Goal: Task Accomplishment & Management: Manage account settings

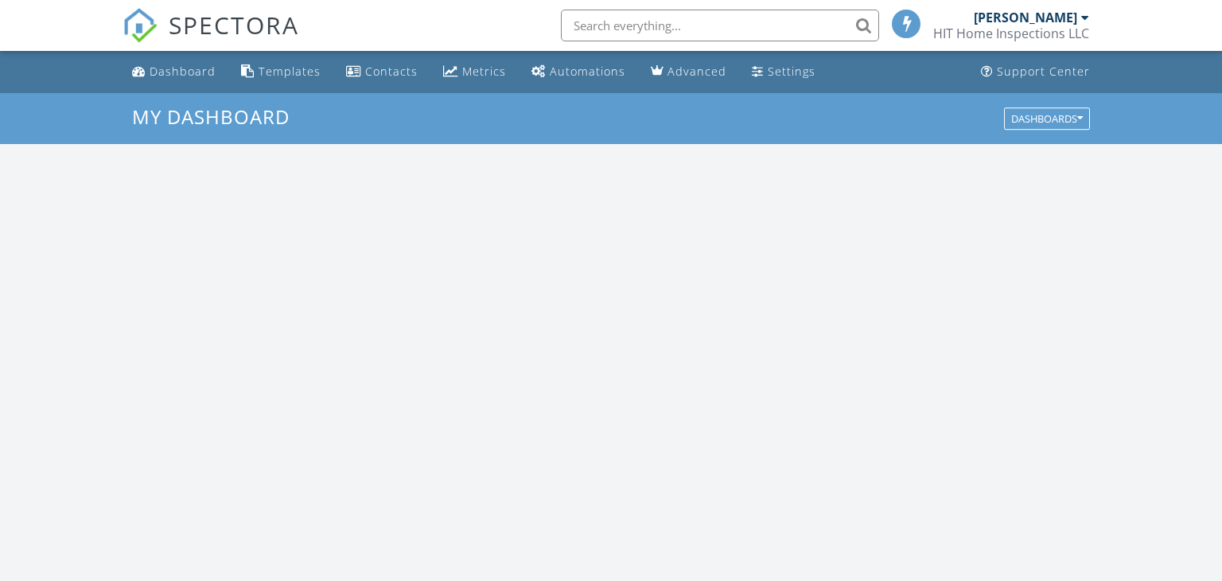
scroll to position [1449, 1223]
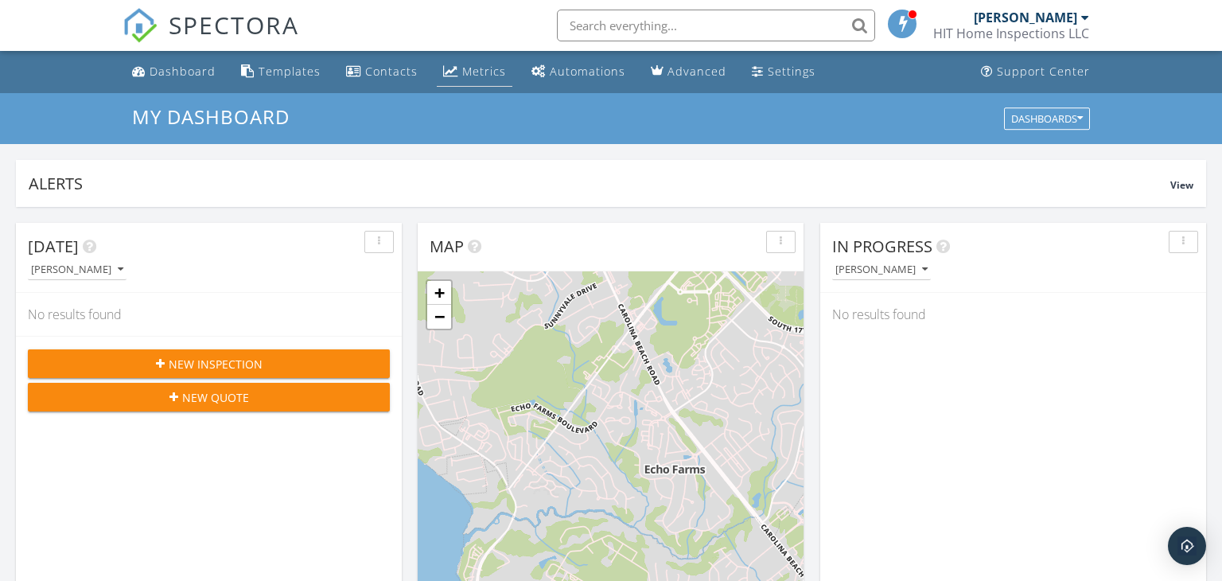
click at [465, 74] on div "Metrics" at bounding box center [484, 71] width 44 height 15
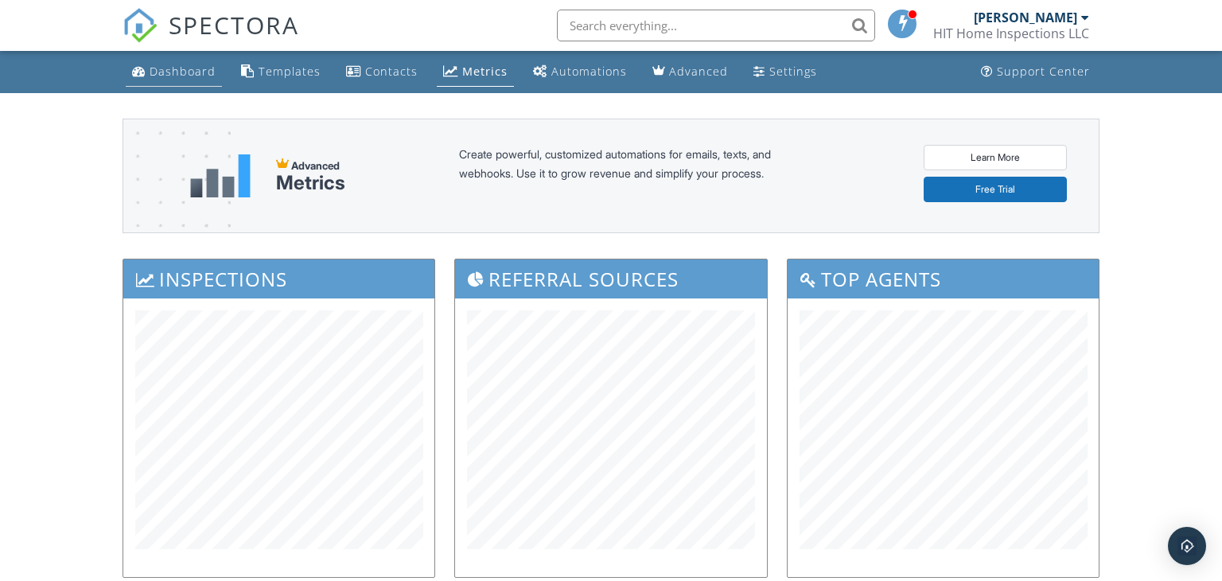
click at [154, 68] on div "Dashboard" at bounding box center [183, 71] width 66 height 15
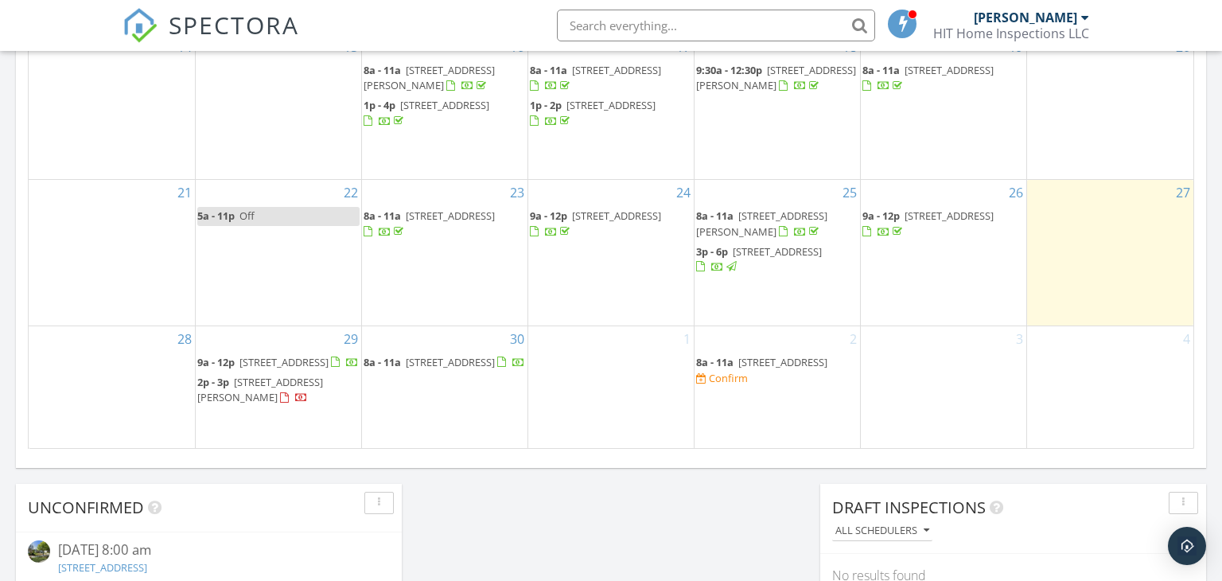
scroll to position [1012, 0]
click at [760, 355] on span "[STREET_ADDRESS]" at bounding box center [782, 362] width 89 height 14
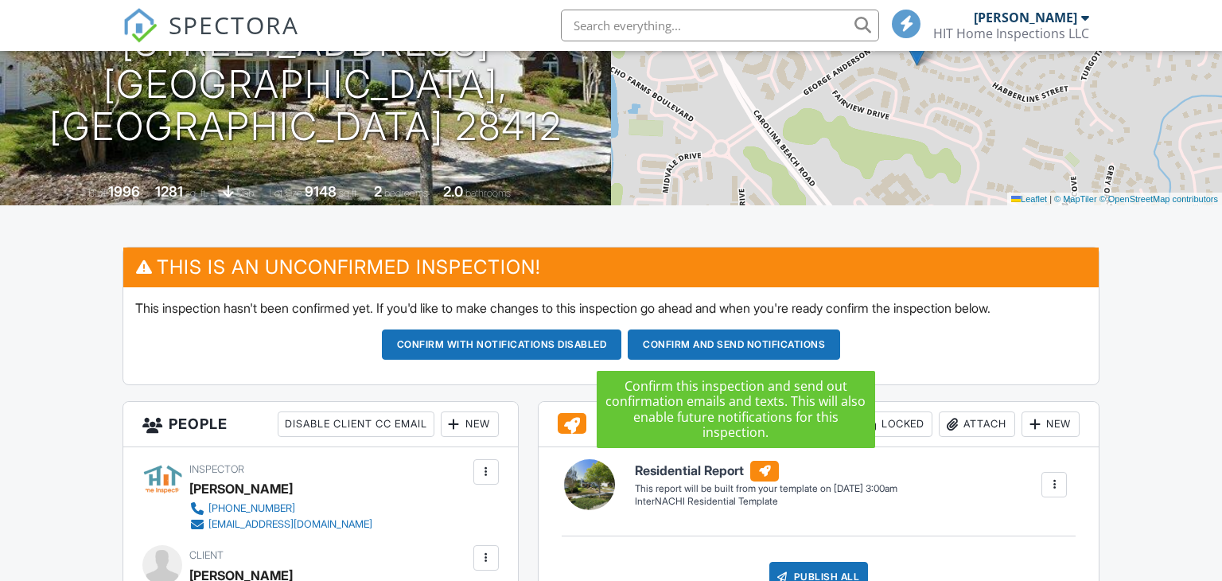
scroll to position [702, 0]
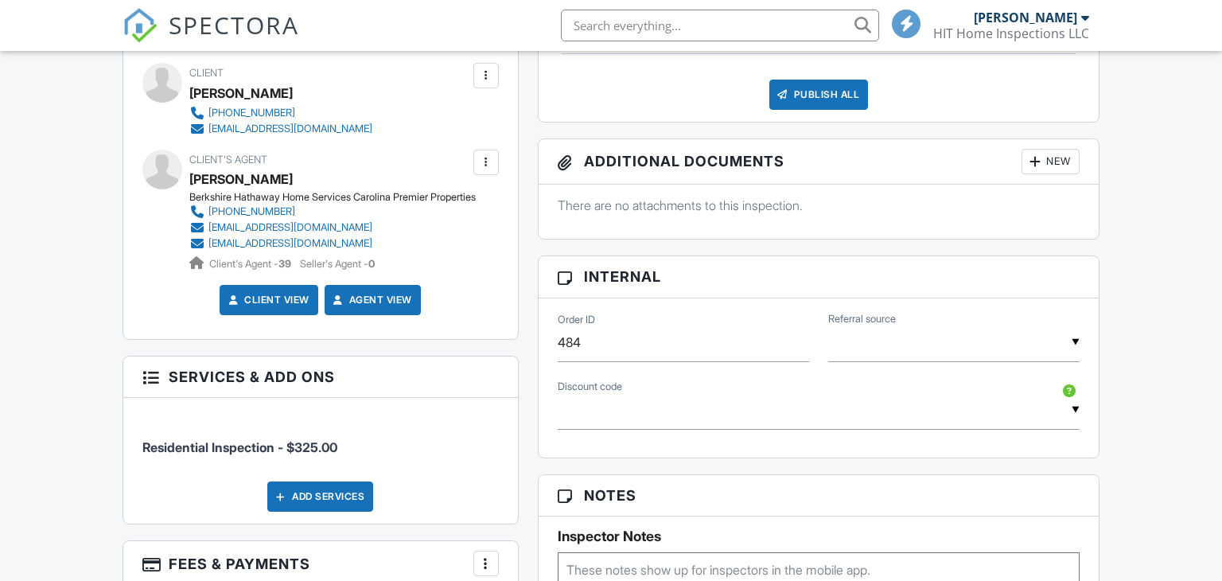
click at [934, 343] on input "text" at bounding box center [953, 342] width 251 height 39
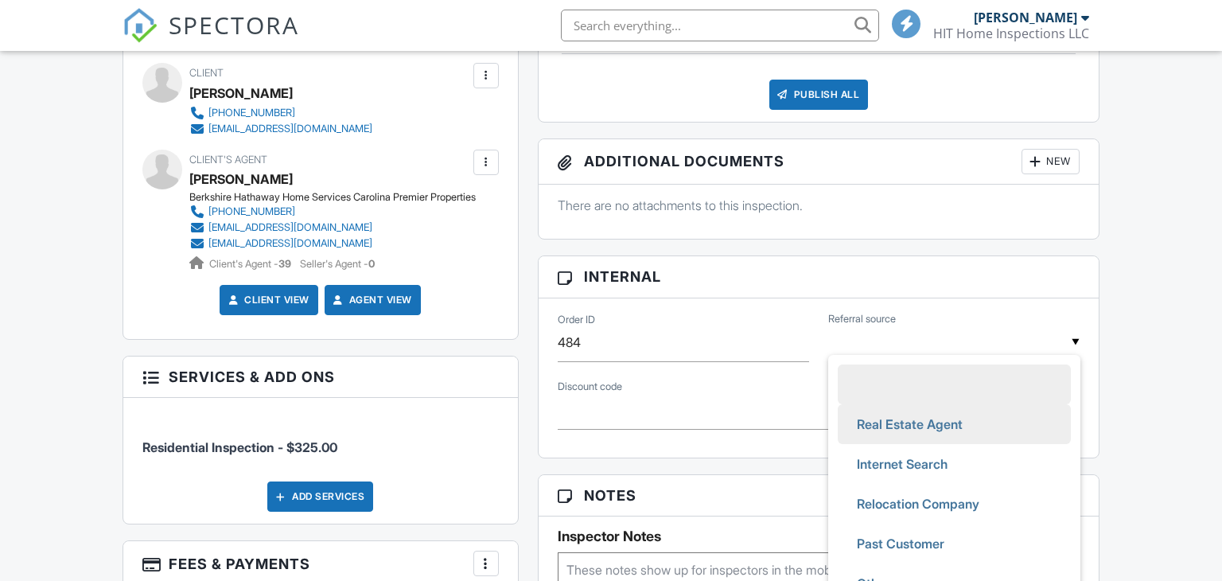
click at [917, 423] on span "Real Estate Agent" at bounding box center [909, 424] width 131 height 40
type input "Real Estate Agent"
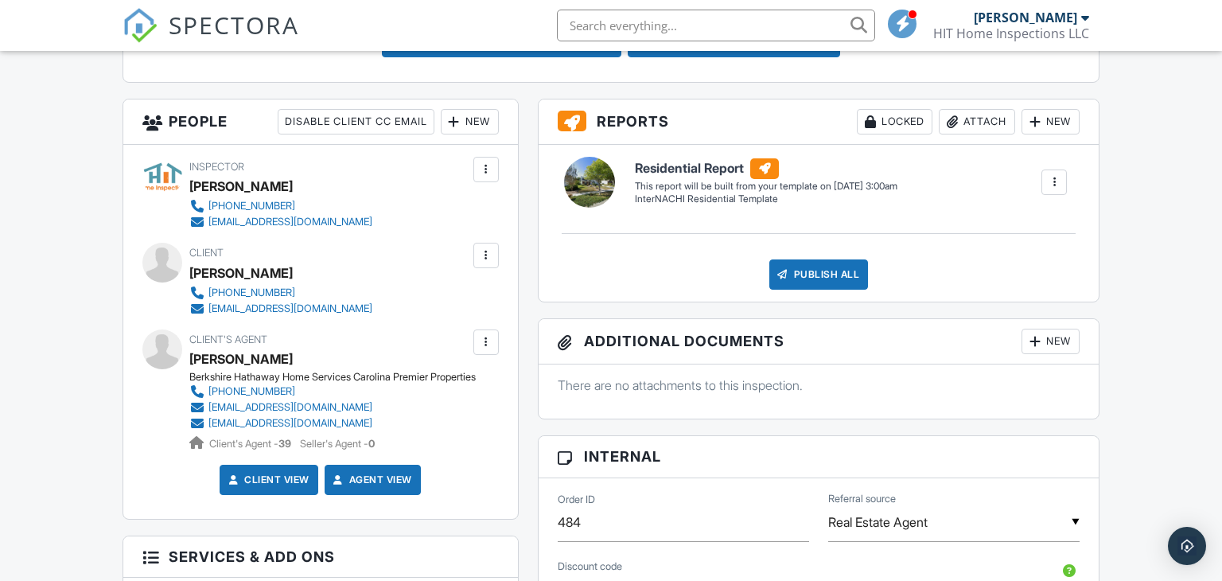
scroll to position [400, 0]
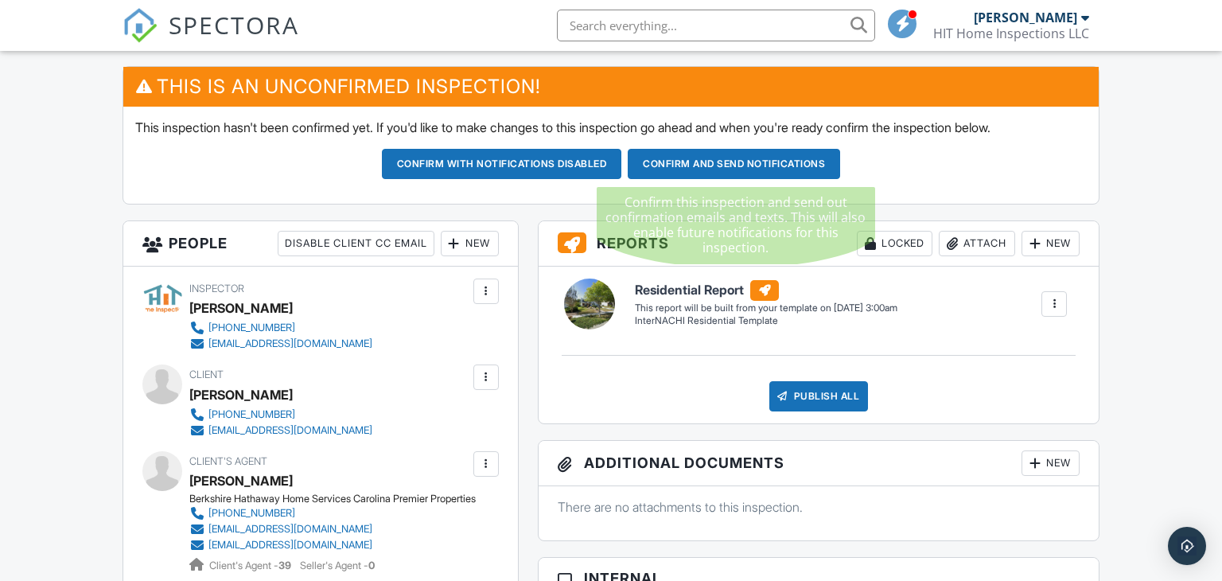
click at [746, 161] on button "Confirm and send notifications" at bounding box center [734, 164] width 212 height 30
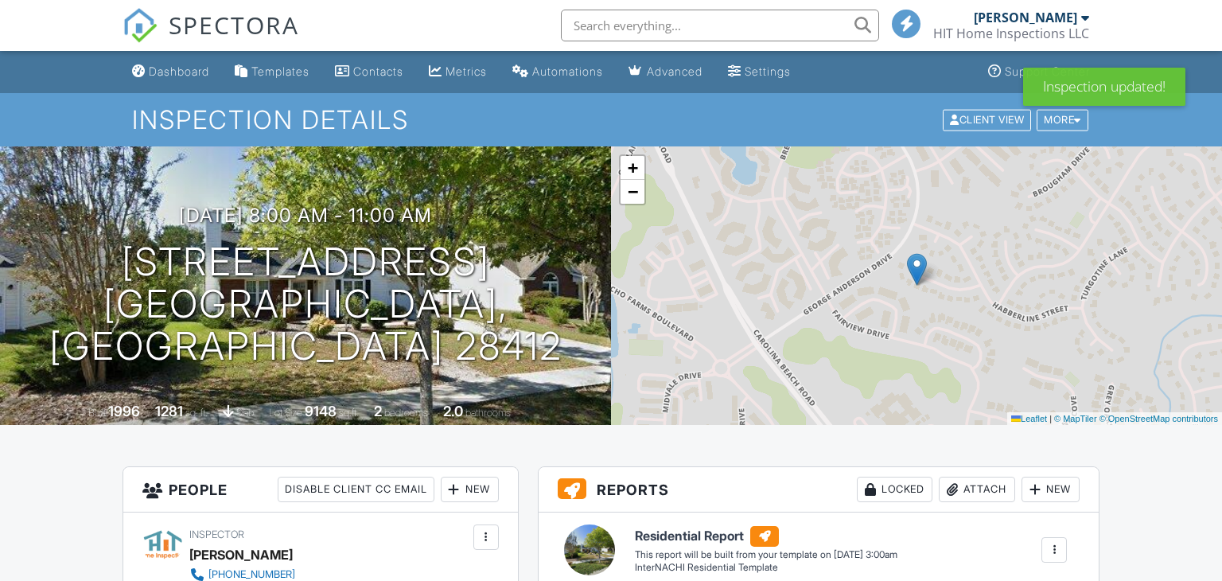
click at [176, 70] on div "Dashboard" at bounding box center [179, 71] width 60 height 14
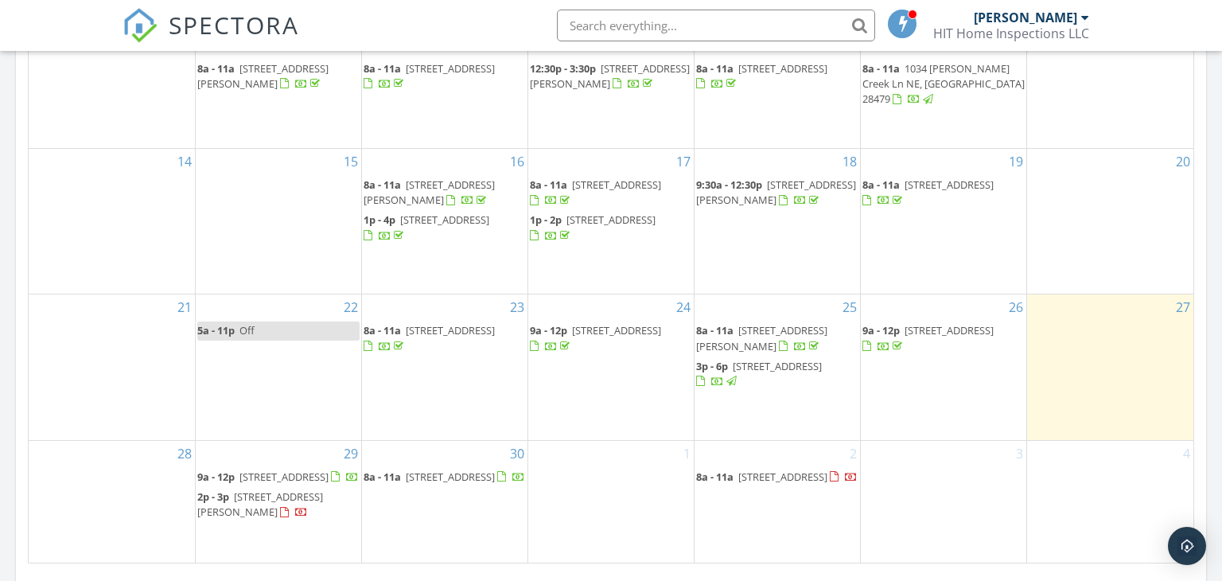
scroll to position [990, 0]
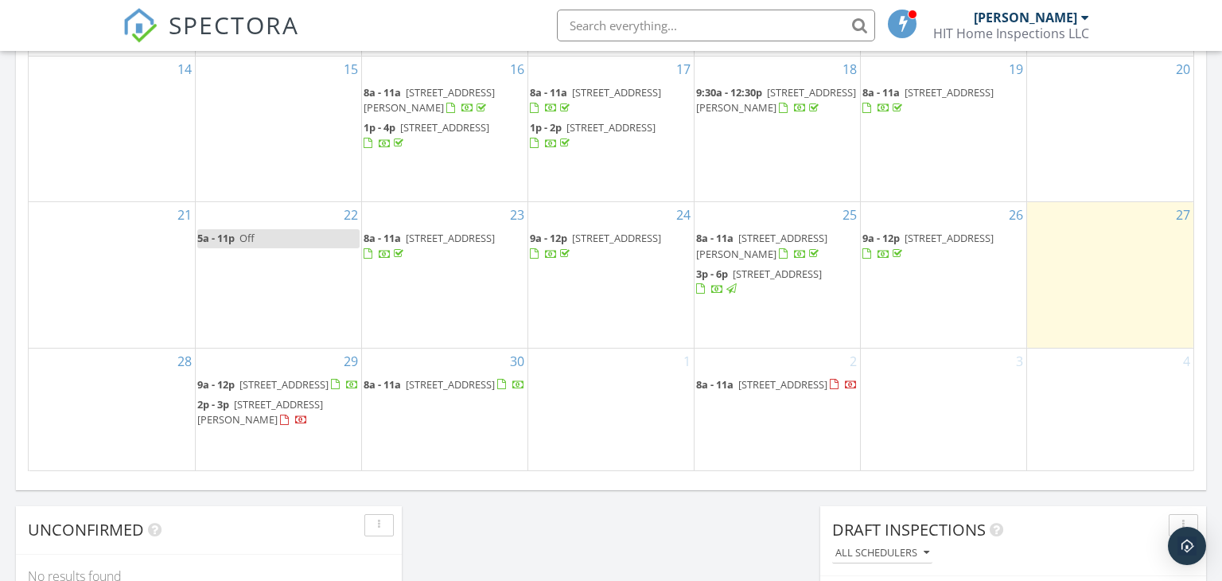
click at [955, 361] on div "3" at bounding box center [943, 409] width 165 height 123
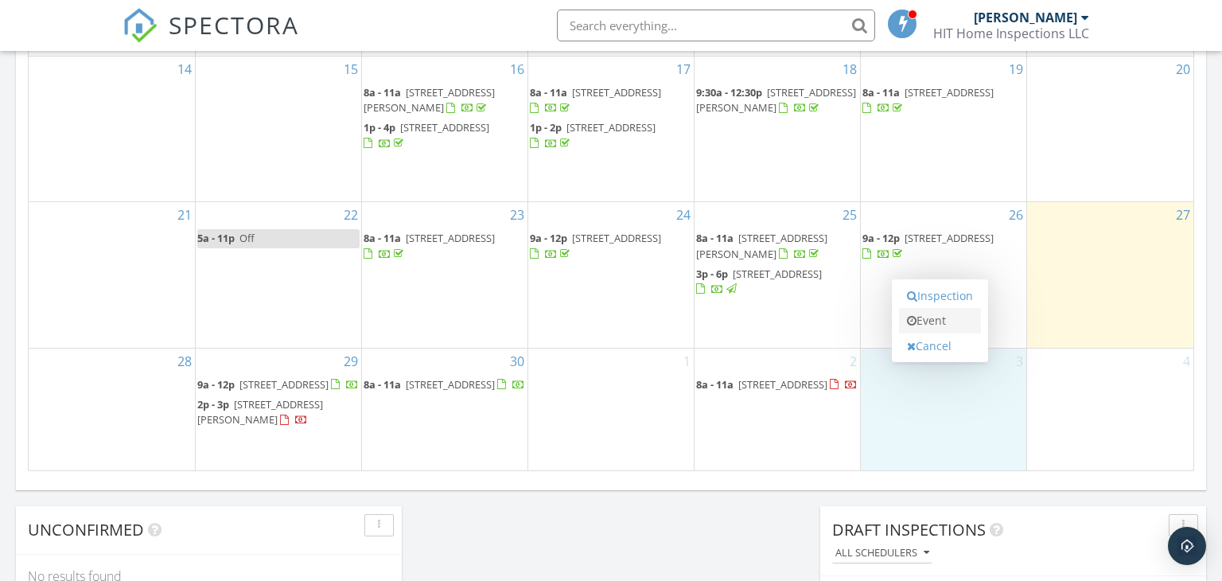
click at [956, 318] on link "Event" at bounding box center [940, 320] width 82 height 25
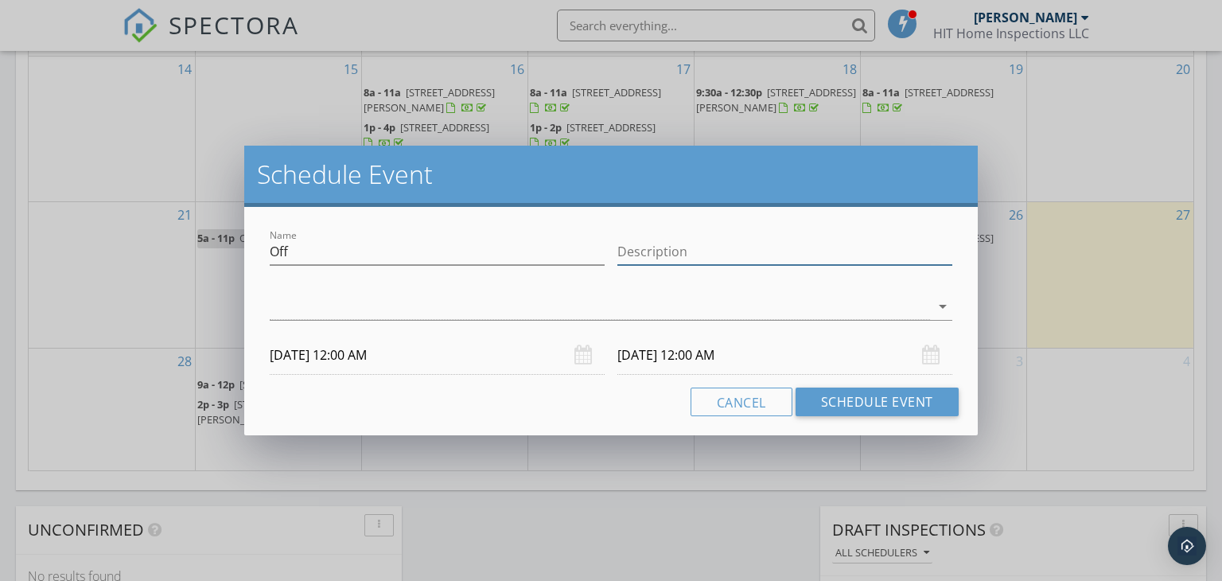
click at [632, 251] on input "Description" at bounding box center [784, 252] width 335 height 26
type input "Mary Porter"
click at [373, 316] on div at bounding box center [600, 307] width 660 height 26
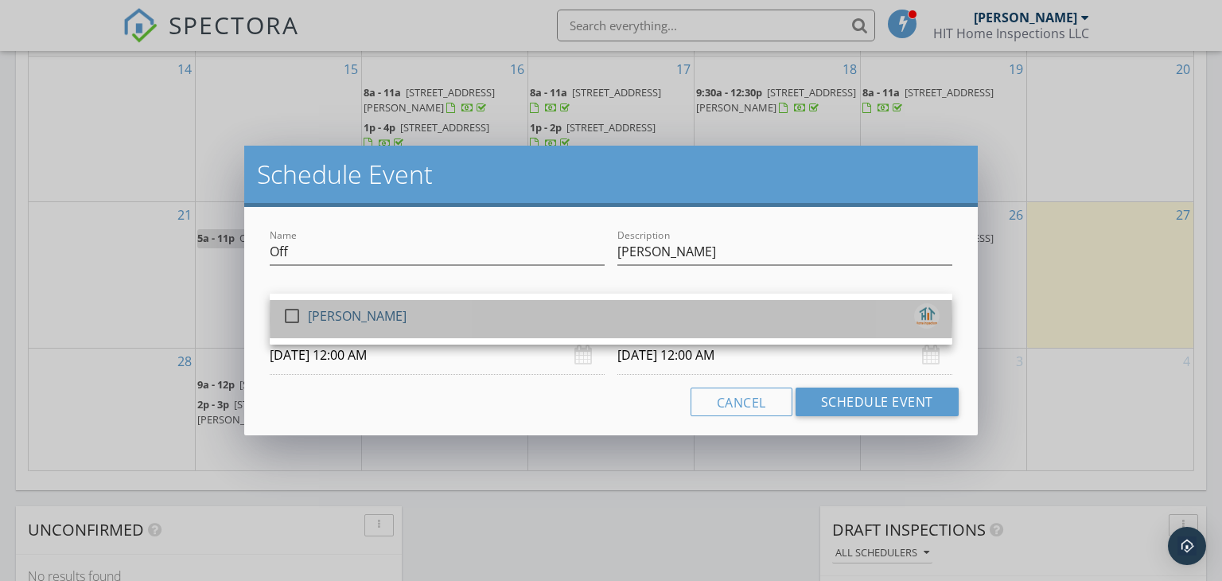
click at [351, 317] on div "[PERSON_NAME]" at bounding box center [357, 315] width 99 height 25
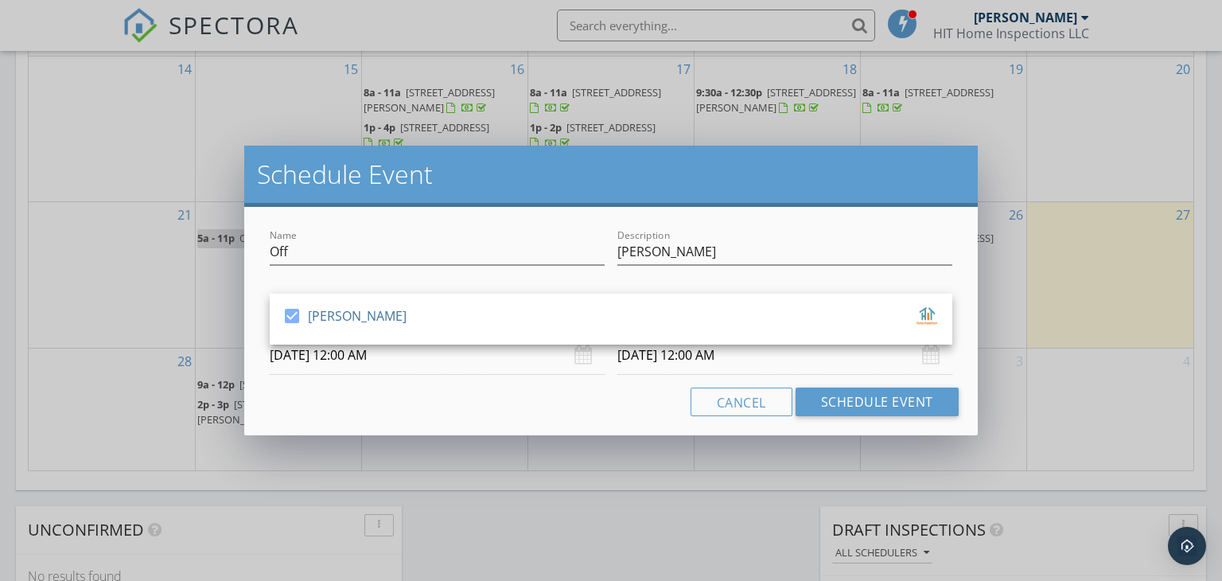
click at [331, 352] on input "10/03/2025 12:00 AM" at bounding box center [437, 355] width 335 height 39
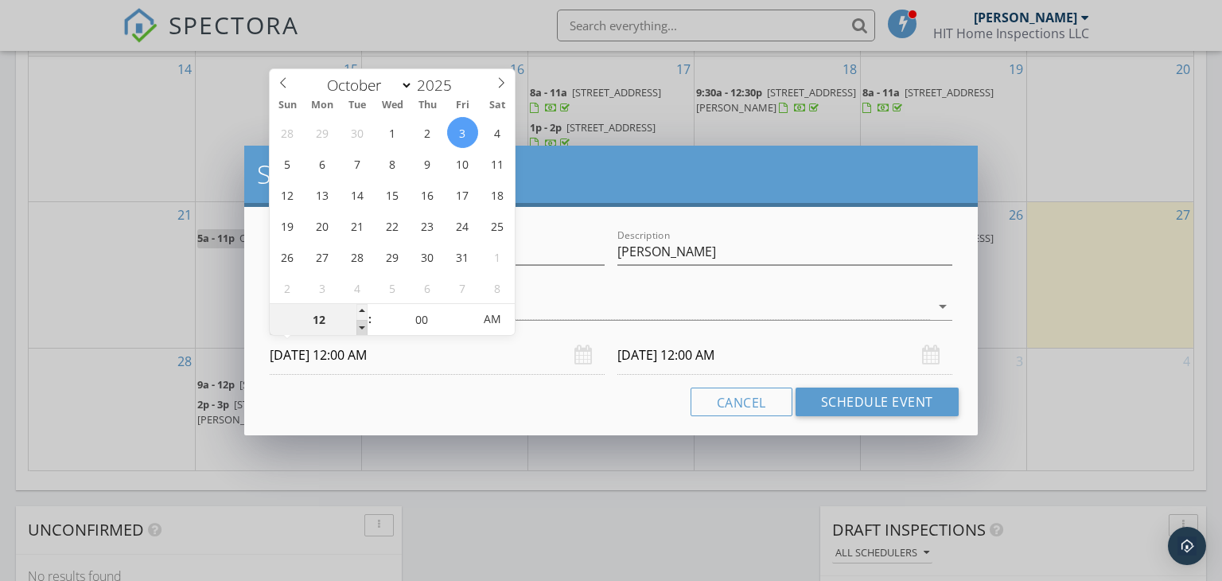
type input "11"
type input "10/03/2025 11:00 PM"
click at [358, 331] on span at bounding box center [361, 328] width 11 height 16
type input "10/04/2025 11:00 PM"
type input "10"
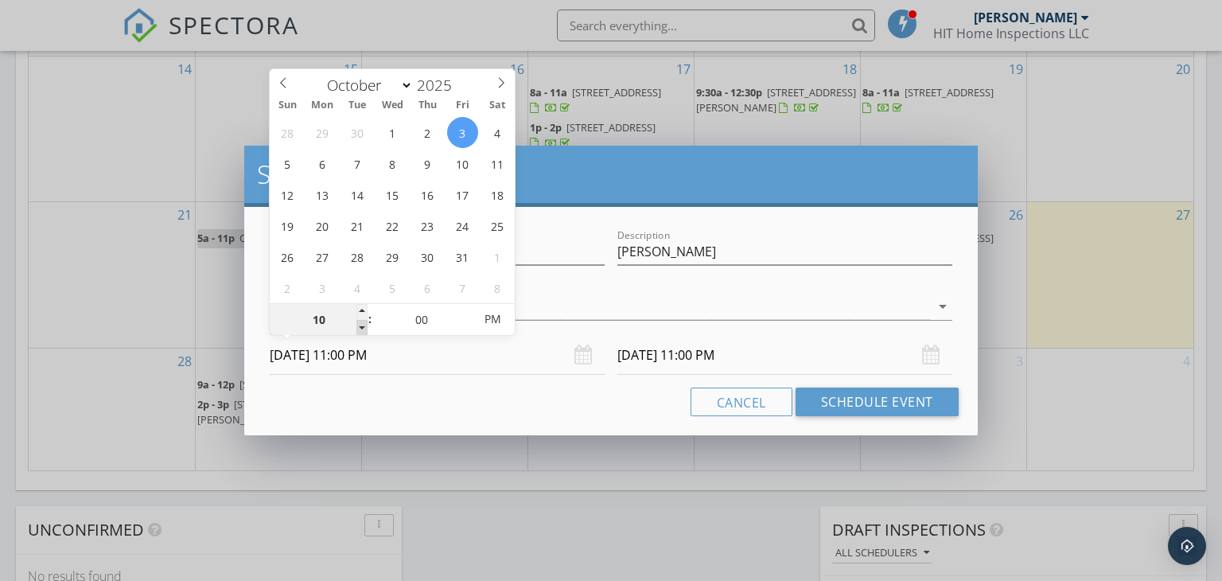
type input "10/03/2025 10:00 PM"
click at [358, 331] on span at bounding box center [361, 328] width 11 height 16
type input "09"
type input "10/03/2025 9:00 PM"
click at [358, 331] on span at bounding box center [361, 328] width 11 height 16
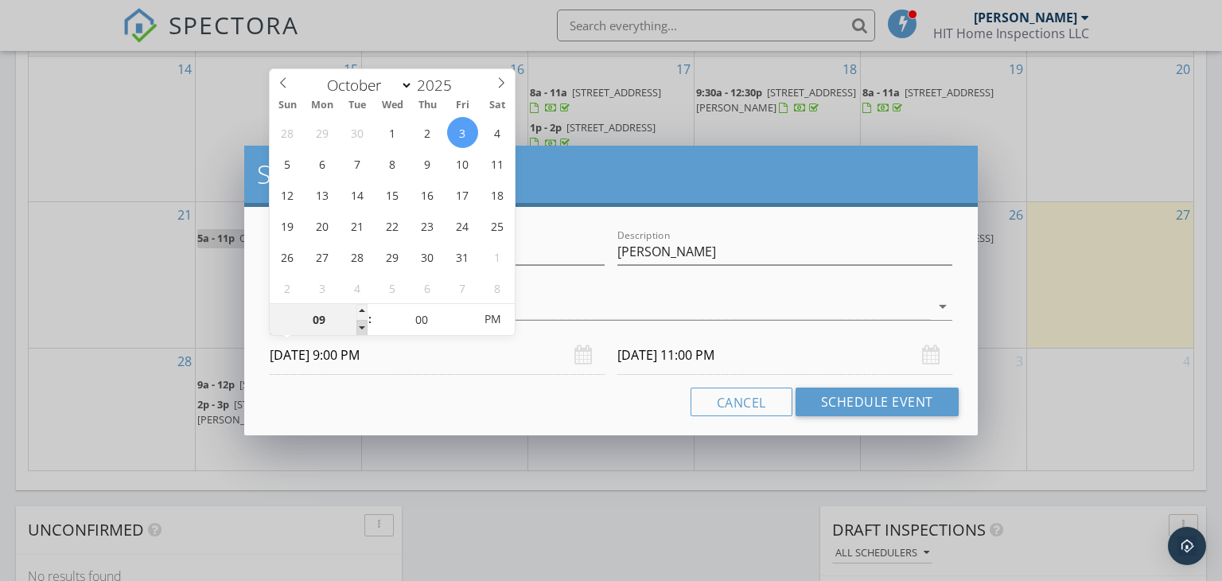
type input "08"
type input "10/03/2025 8:00 PM"
click at [358, 331] on span at bounding box center [361, 328] width 11 height 16
type input "10/04/2025 8:00 PM"
type input "10/03/2025 8:00 AM"
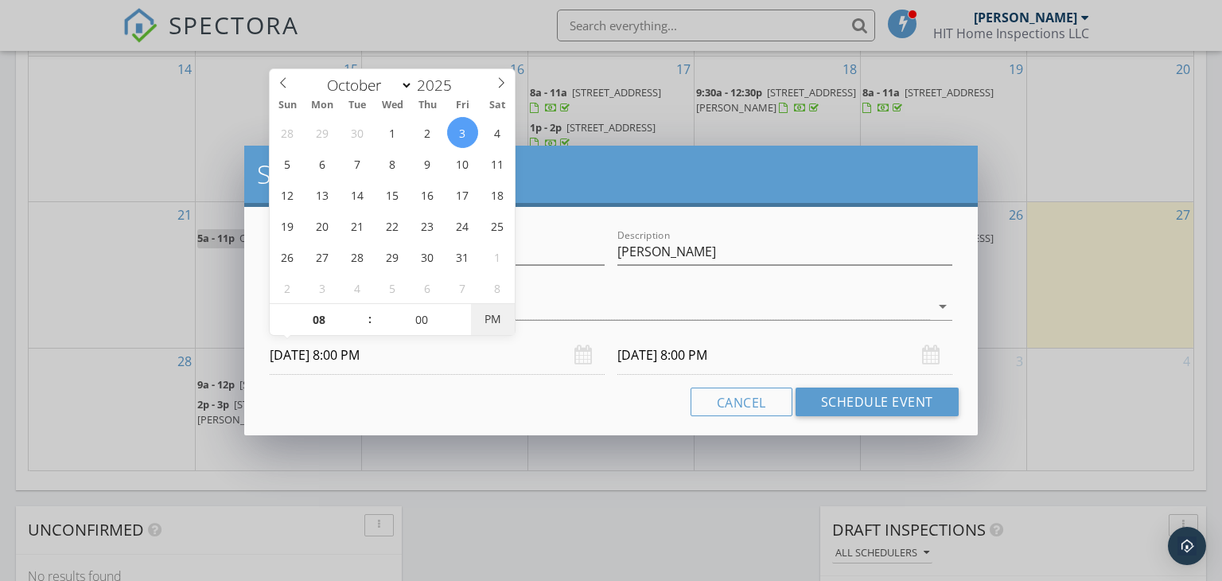
type input "10/04/2025 8:00 AM"
click at [496, 310] on span "PM" at bounding box center [493, 319] width 44 height 32
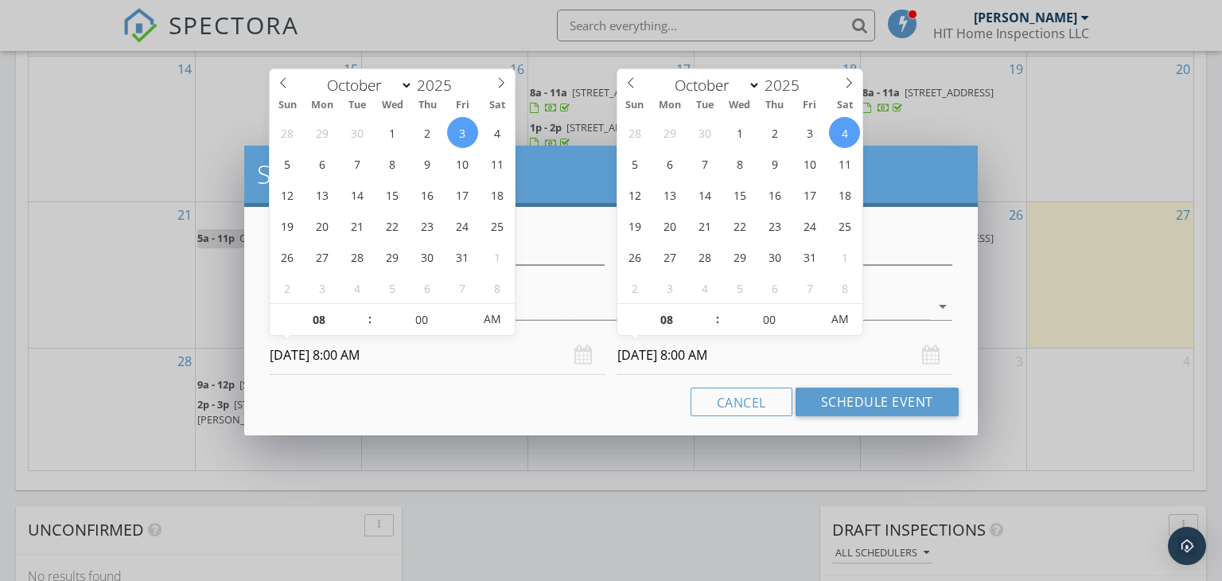
click at [695, 356] on input "10/04/2025 8:00 AM" at bounding box center [784, 355] width 335 height 39
type input "09"
type input "10/04/2025 9:00 AM"
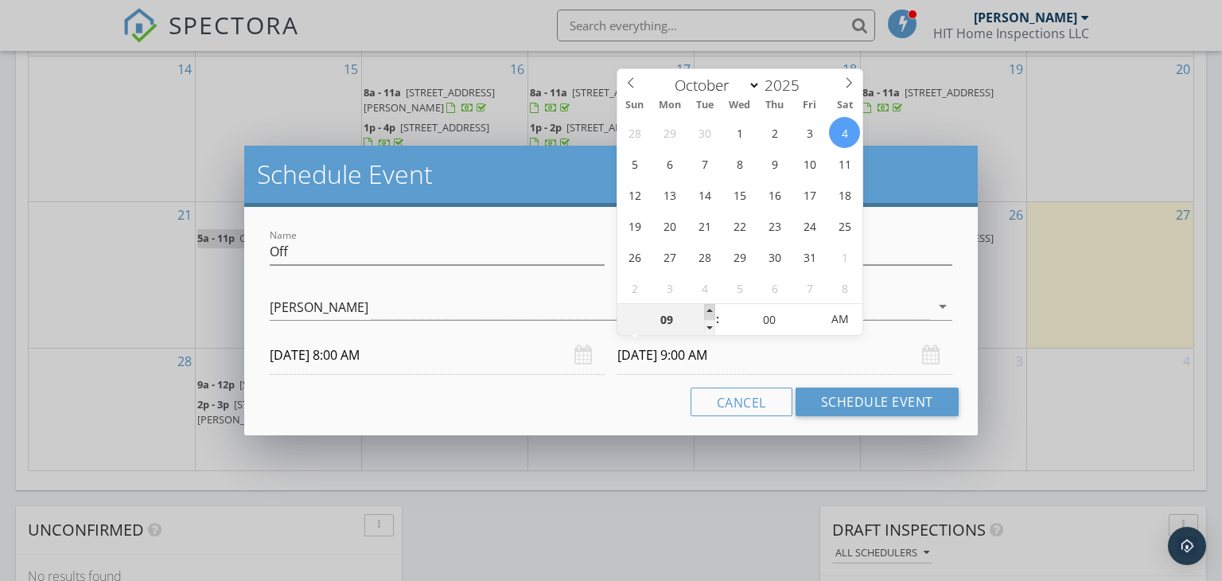
click at [704, 312] on span at bounding box center [709, 312] width 11 height 16
type input "10"
type input "10/04/2025 10:00 AM"
click at [704, 312] on span at bounding box center [709, 312] width 11 height 16
type input "11"
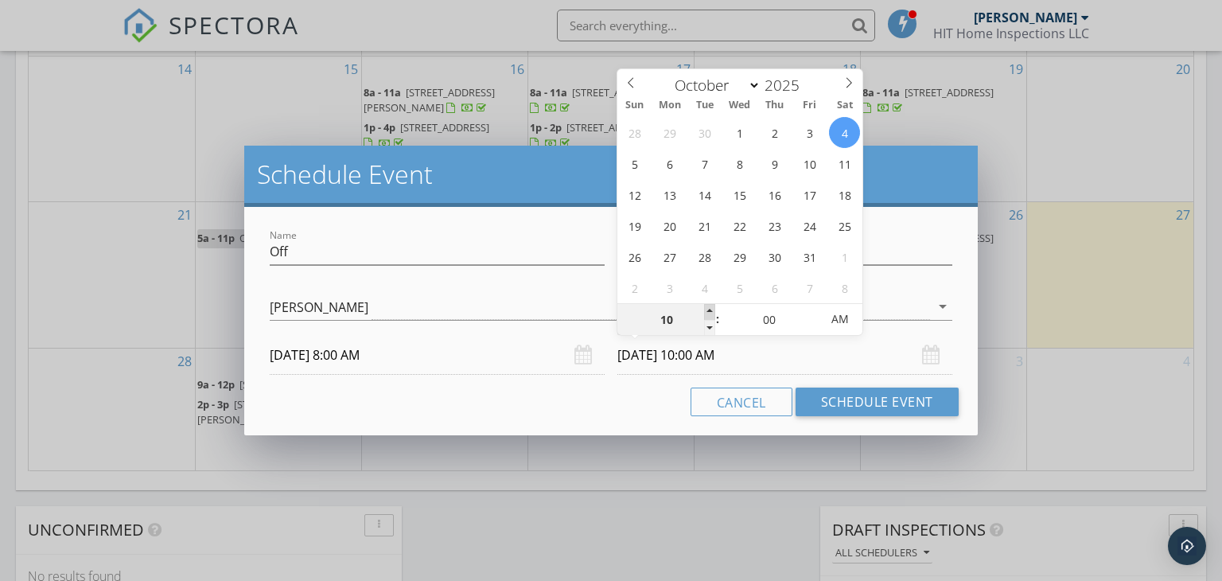
type input "10/04/2025 11:00 AM"
click at [704, 312] on span at bounding box center [709, 312] width 11 height 16
type input "12"
click at [704, 312] on span at bounding box center [709, 312] width 11 height 16
type input "10/03/2025 12:00 PM"
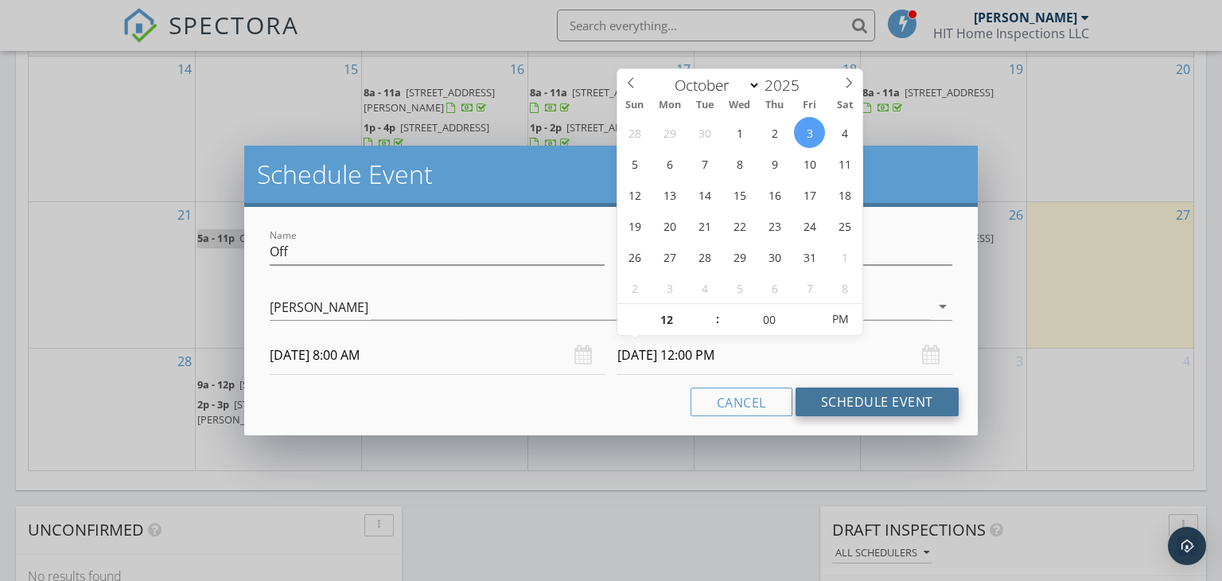
click at [875, 403] on button "Schedule Event" at bounding box center [876, 401] width 163 height 29
